Goal: Obtain resource: Download file/media

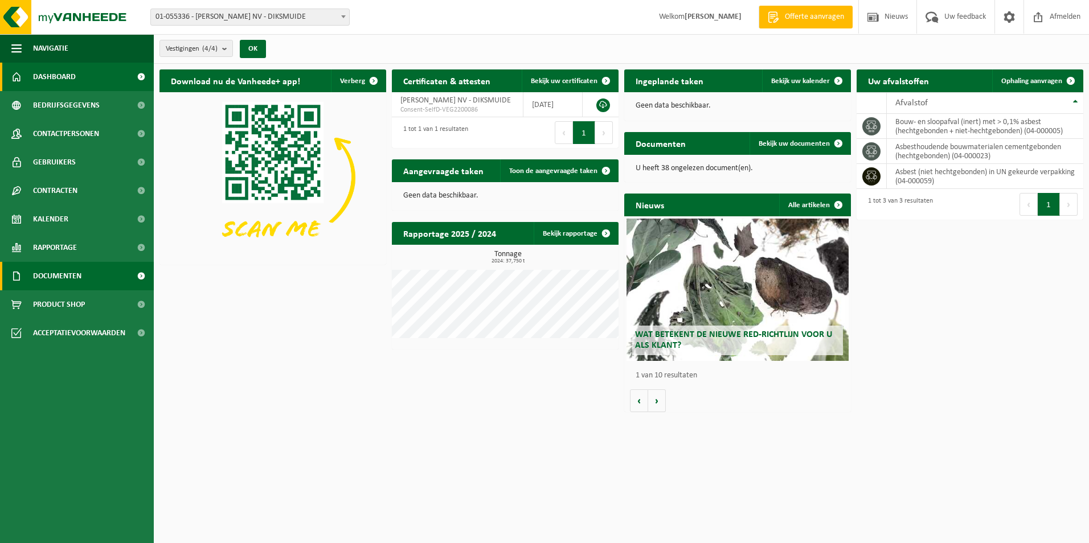
click at [53, 273] on span "Documenten" at bounding box center [57, 276] width 48 height 28
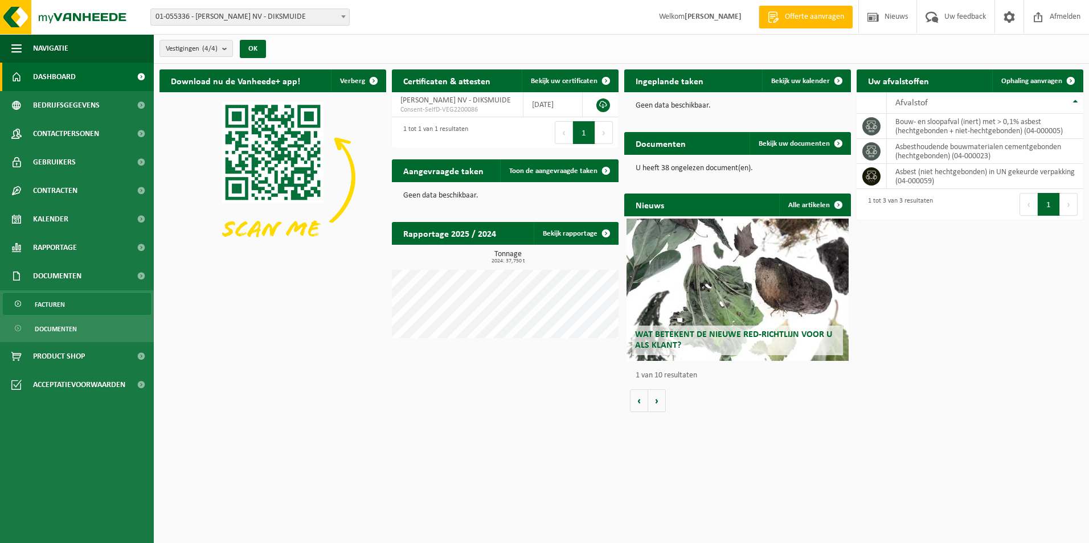
click at [50, 305] on span "Facturen" at bounding box center [50, 305] width 30 height 22
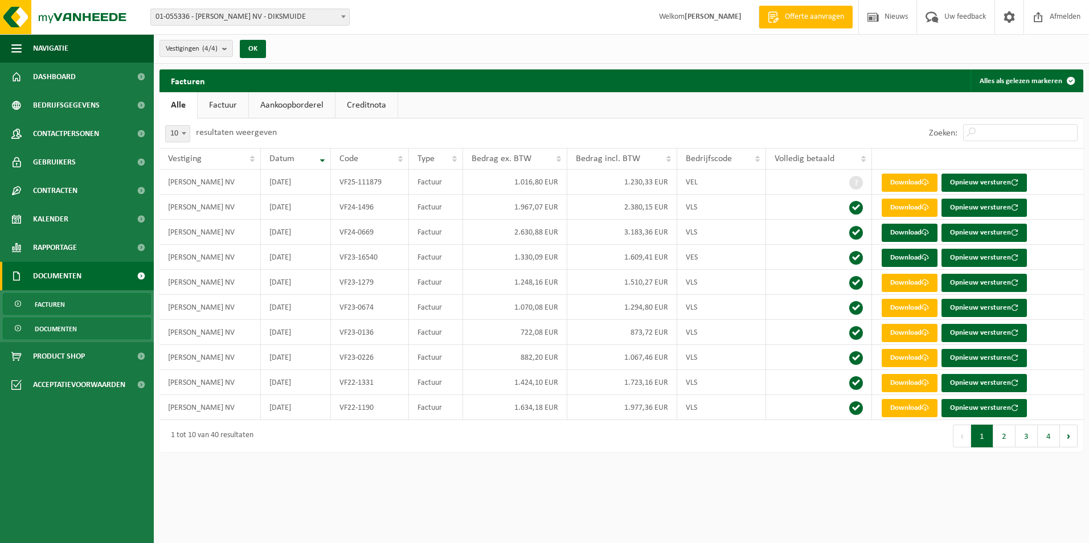
click at [43, 323] on span "Documenten" at bounding box center [56, 329] width 42 height 22
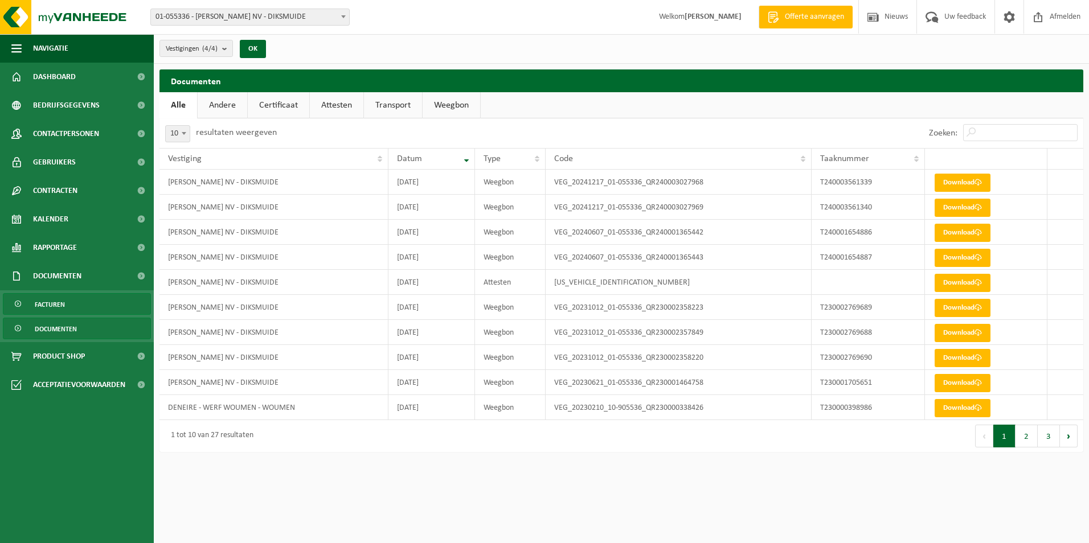
click at [56, 303] on span "Facturen" at bounding box center [50, 305] width 30 height 22
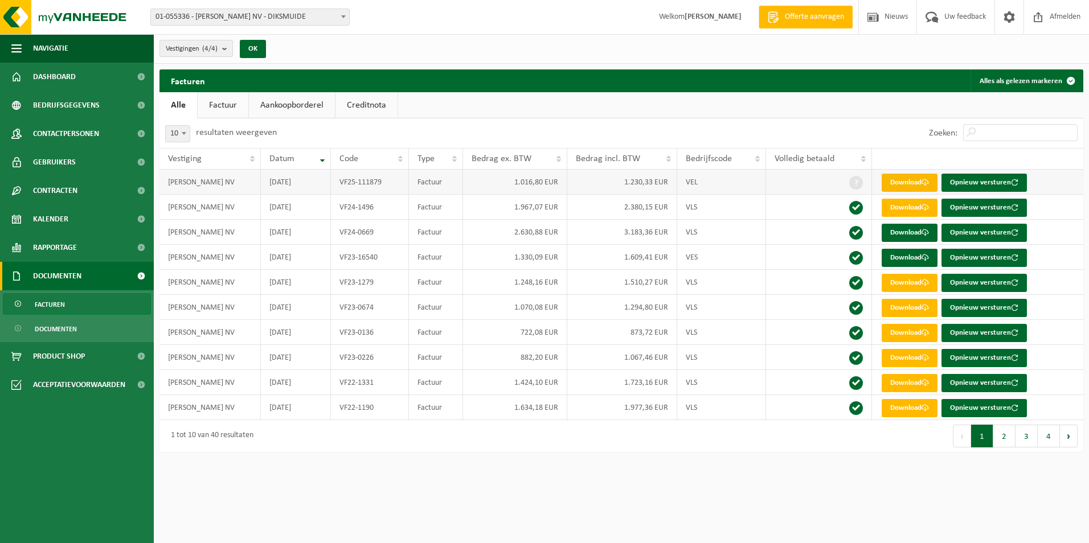
click at [915, 182] on link "Download" at bounding box center [910, 183] width 56 height 18
